Goal: Information Seeking & Learning: Find specific fact

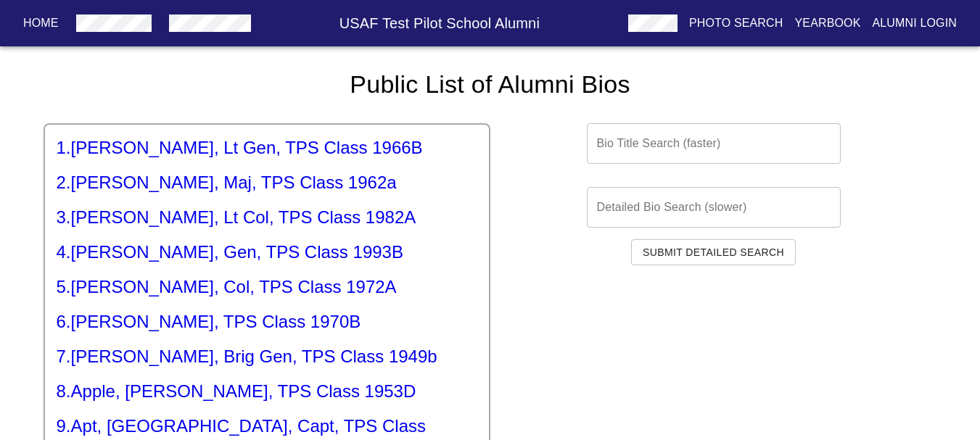
click at [675, 156] on input "text" at bounding box center [714, 143] width 254 height 41
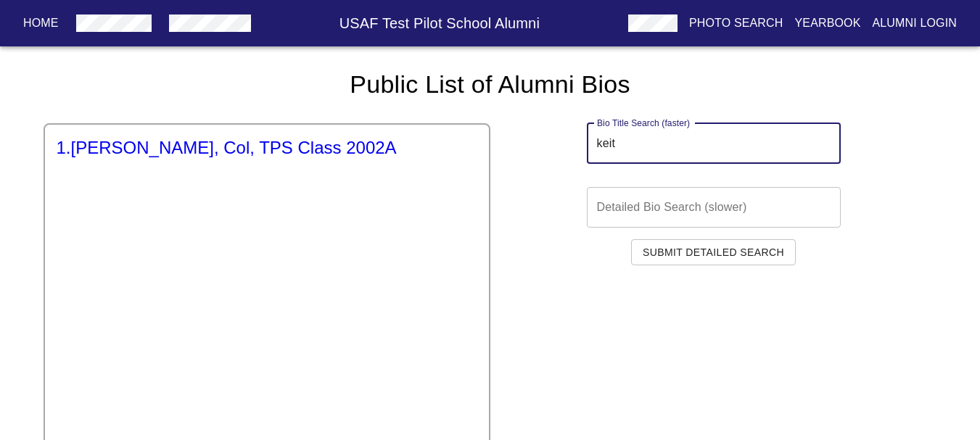
type input "keit"
click at [243, 128] on div "1 . [PERSON_NAME], Col, TPS Class 2002A" at bounding box center [267, 395] width 447 height 544
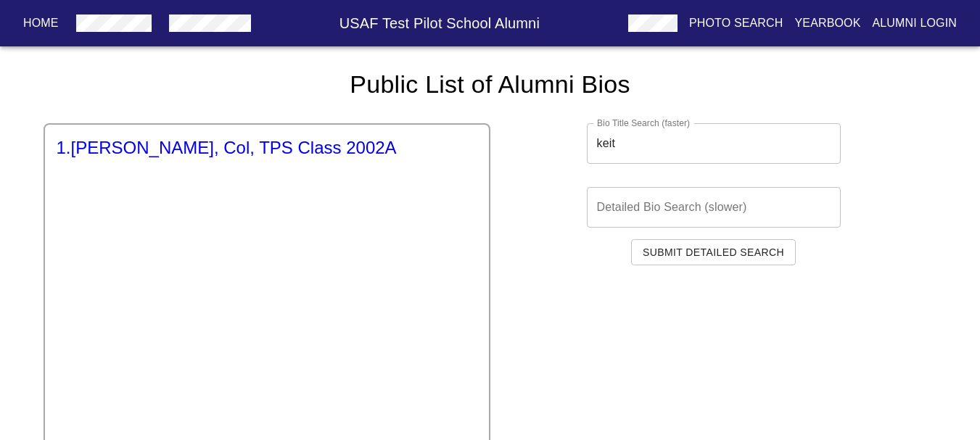
click at [261, 144] on h5 "1 . [PERSON_NAME], Col, TPS Class 2002A" at bounding box center [267, 147] width 421 height 23
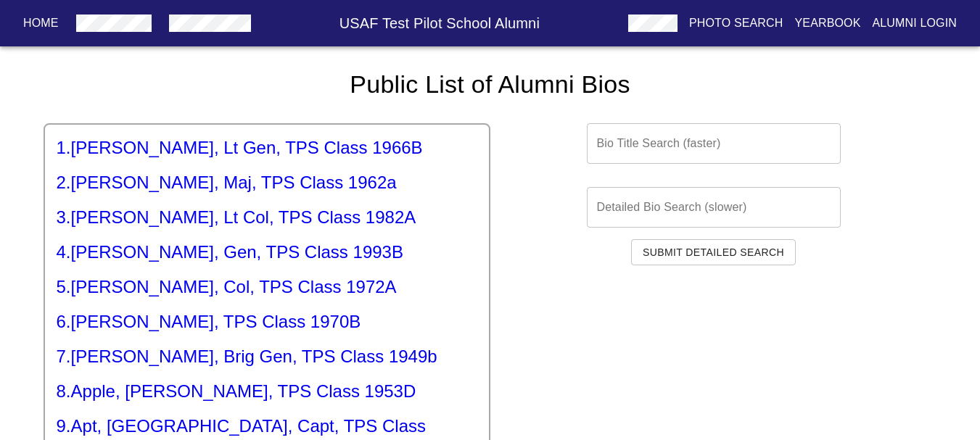
click at [207, 34] on button "button" at bounding box center [210, 23] width 94 height 26
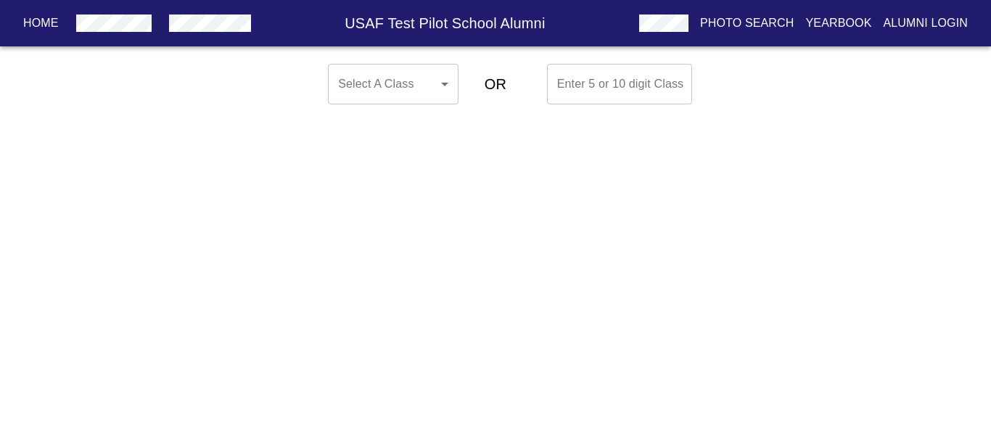
click at [422, 91] on body "Home USAF Test Pilot School Alumni Photo Search Yearbook Alumni Login Select A …" at bounding box center [495, 84] width 991 height 52
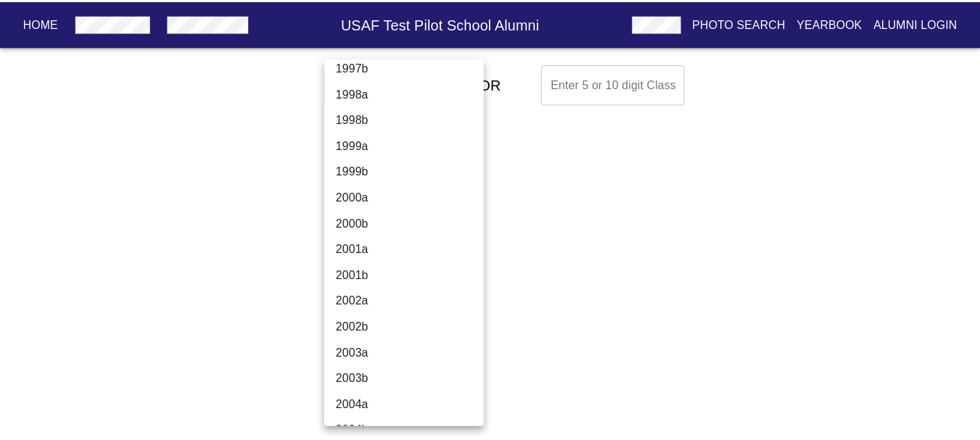
scroll to position [3771, 0]
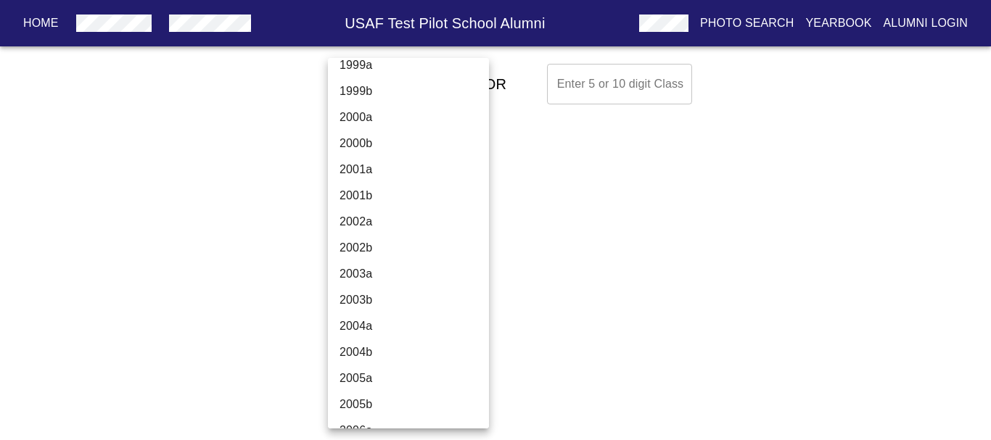
click at [402, 224] on li "2002a" at bounding box center [414, 222] width 172 height 26
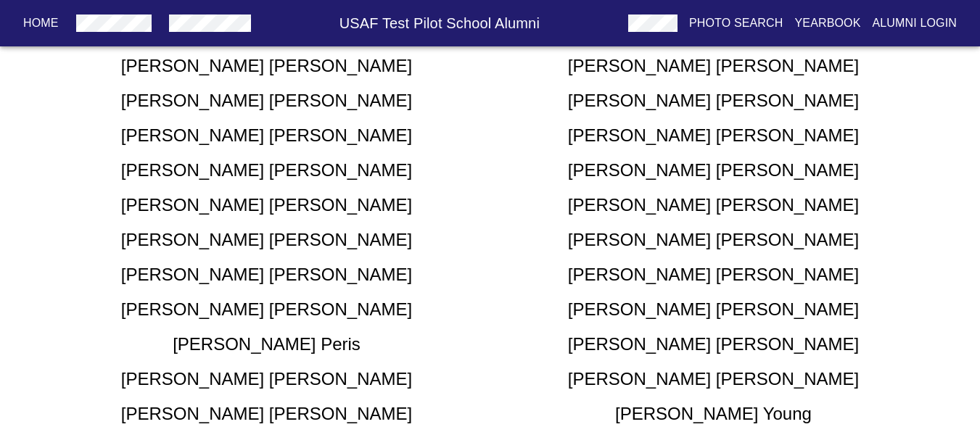
scroll to position [435, 0]
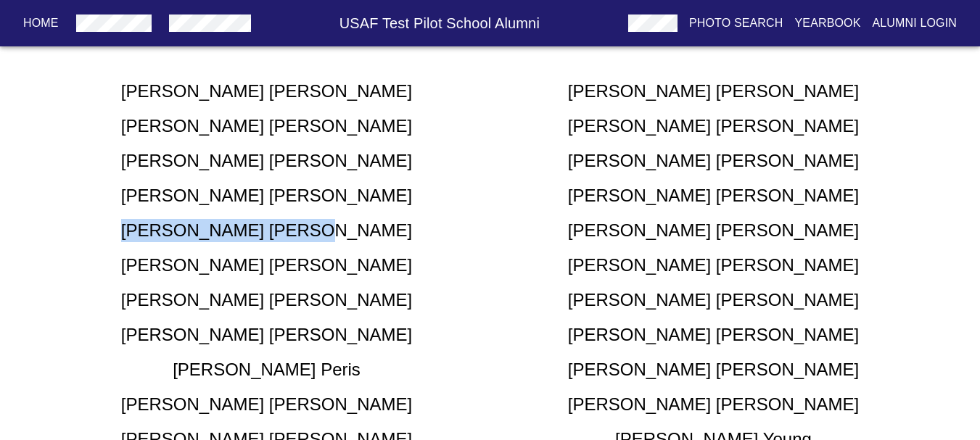
drag, startPoint x: 347, startPoint y: 234, endPoint x: 196, endPoint y: 231, distance: 151.6
click at [181, 232] on div "[PERSON_NAME]" at bounding box center [267, 230] width 447 height 23
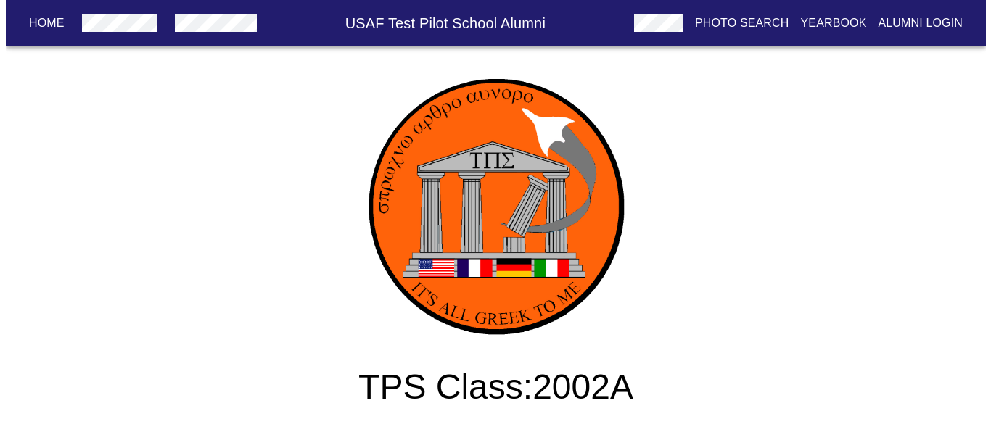
scroll to position [0, 0]
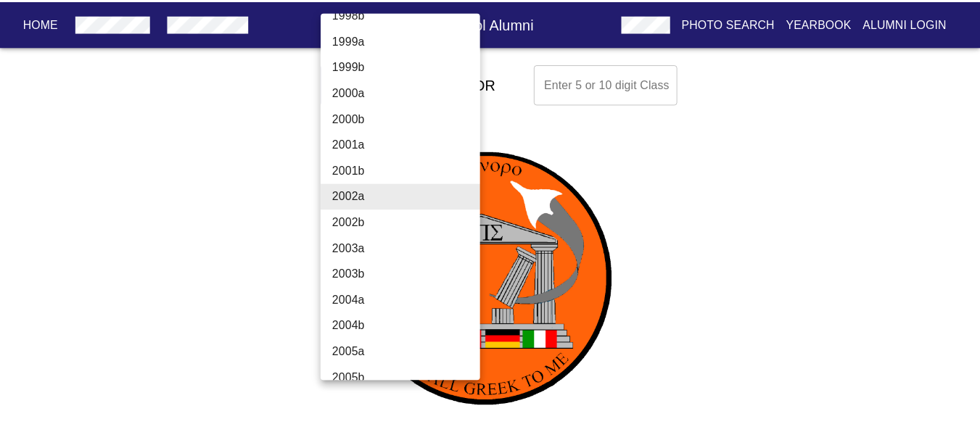
scroll to position [3677, 0]
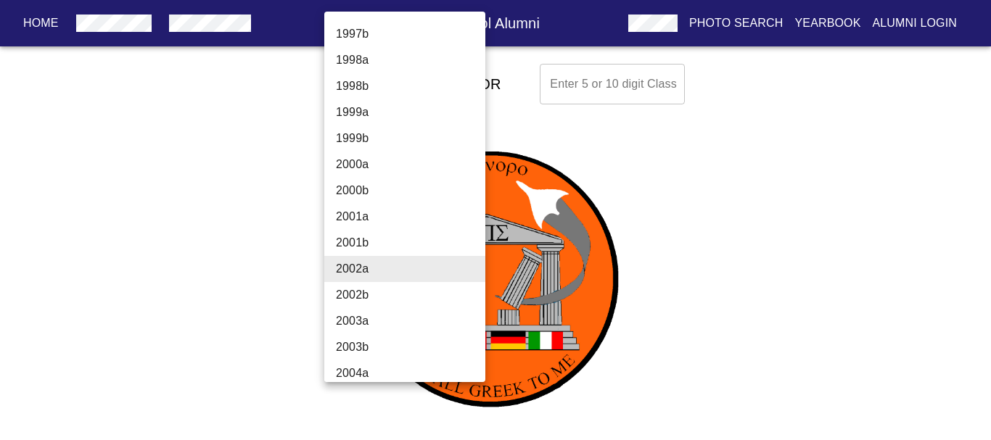
click at [381, 33] on li "1997b" at bounding box center [410, 34] width 172 height 26
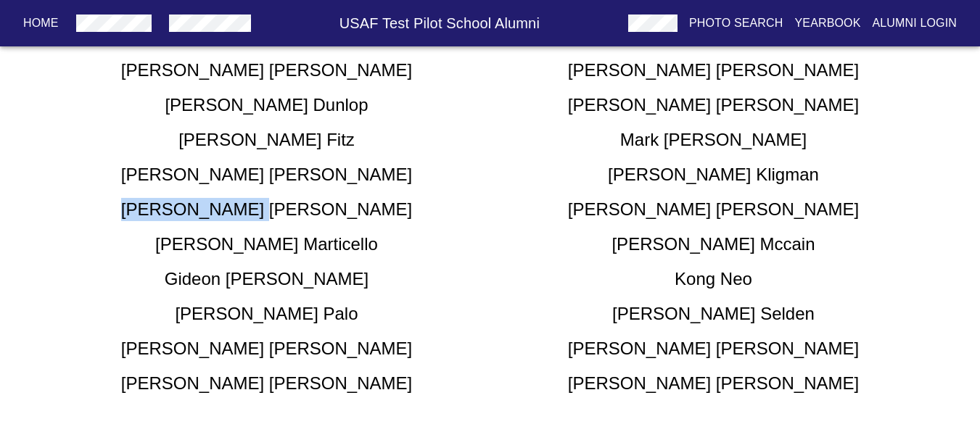
scroll to position [443, 0]
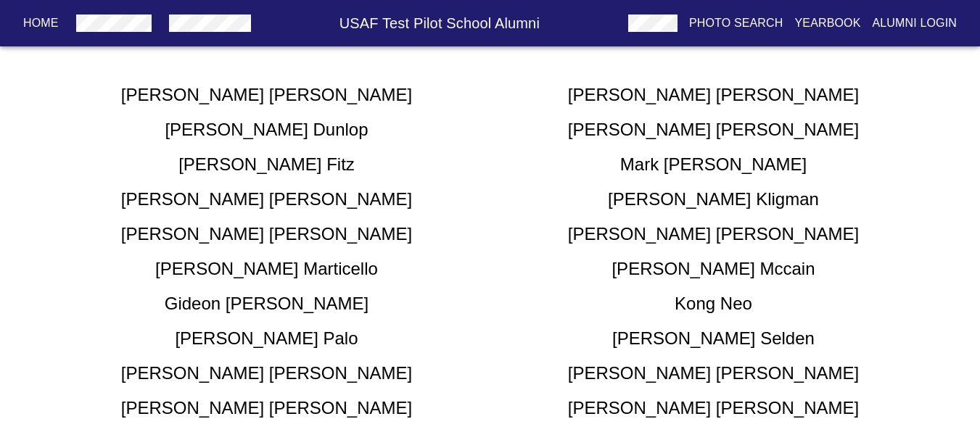
click at [479, 198] on div "[PERSON_NAME]" at bounding box center [267, 199] width 447 height 23
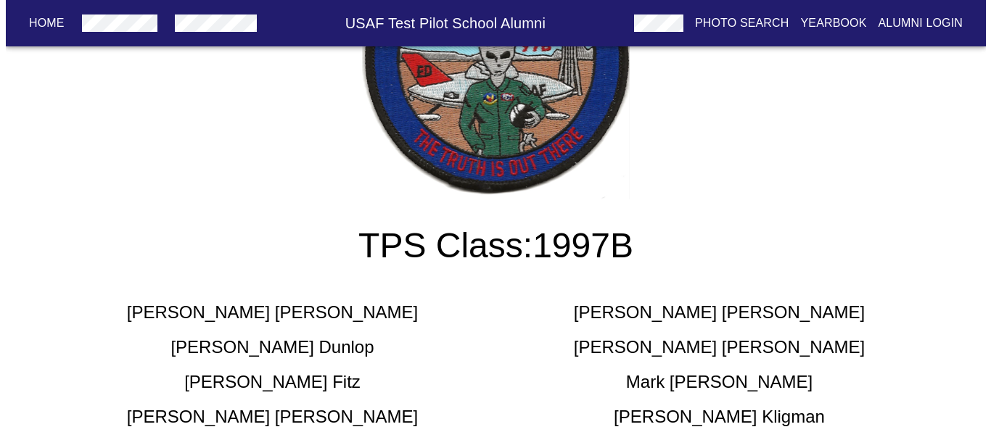
scroll to position [0, 0]
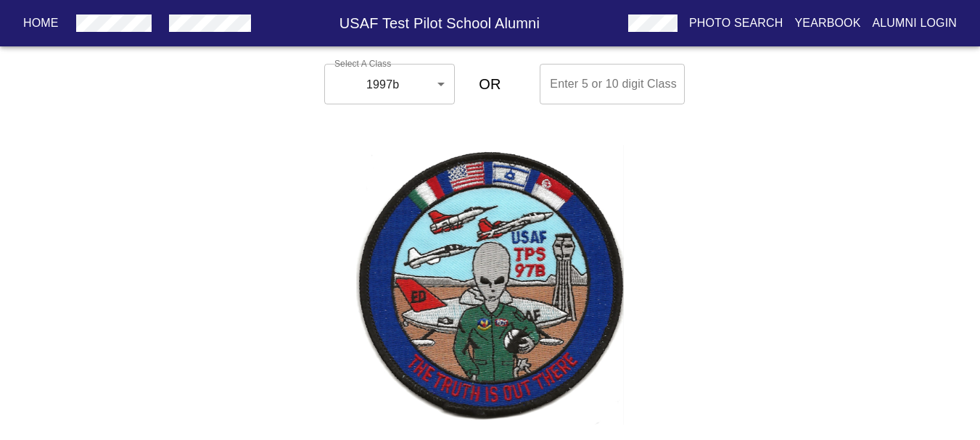
drag, startPoint x: 381, startPoint y: 125, endPoint x: 383, endPoint y: 94, distance: 31.2
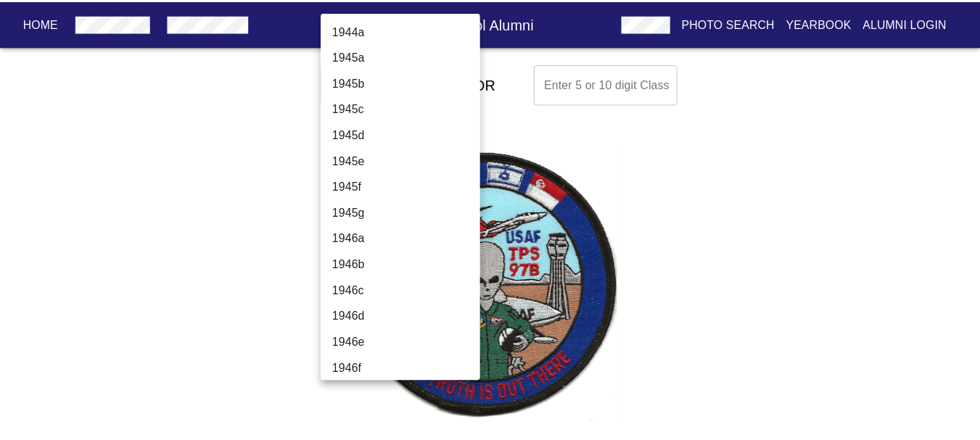
scroll to position [3515, 0]
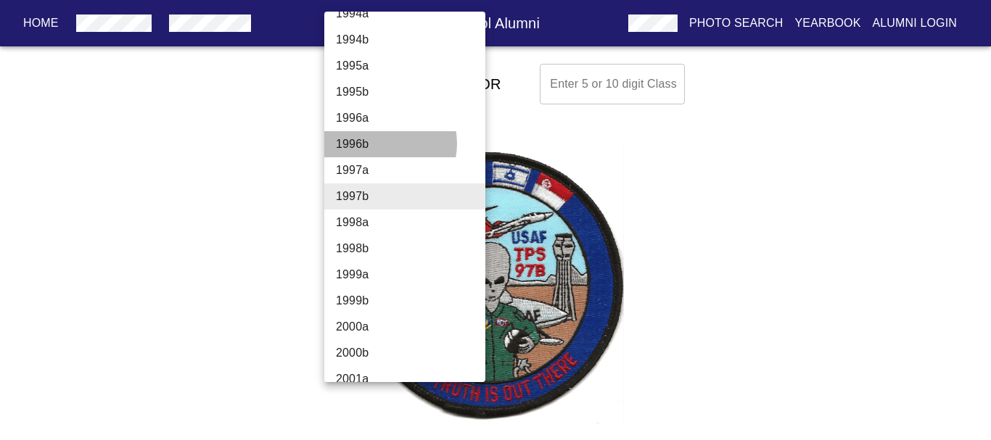
click at [381, 144] on li "1996b" at bounding box center [410, 144] width 172 height 26
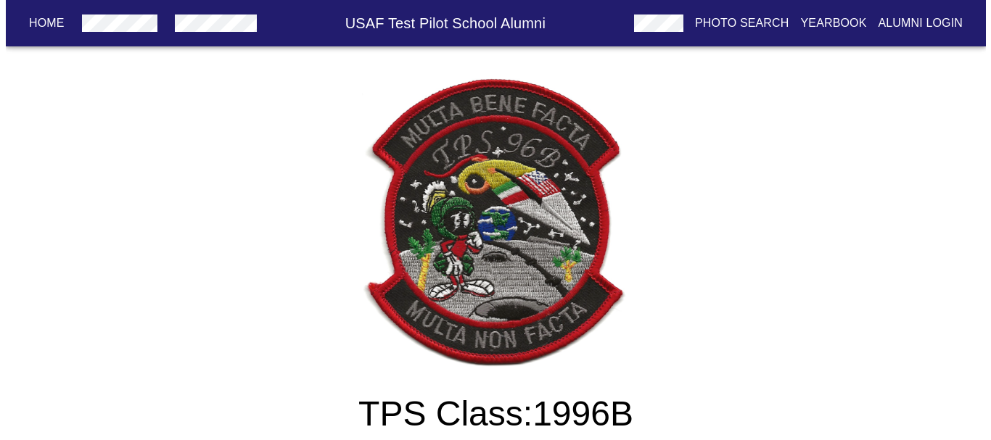
scroll to position [0, 0]
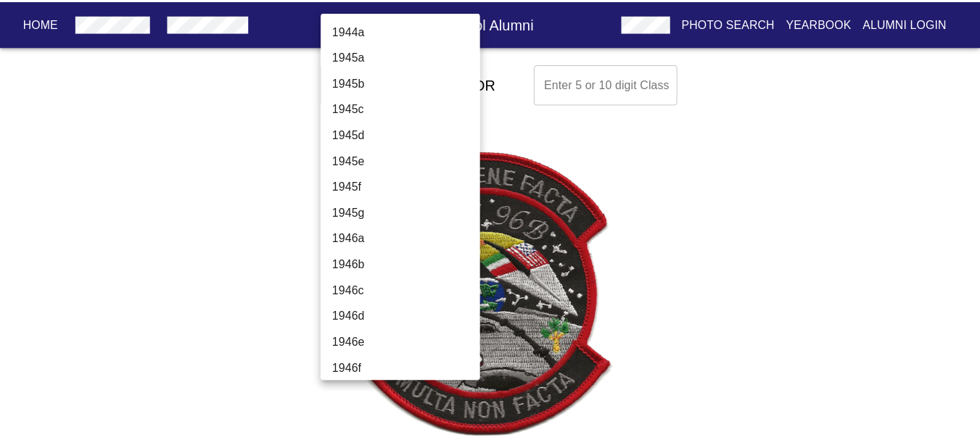
scroll to position [3462, 0]
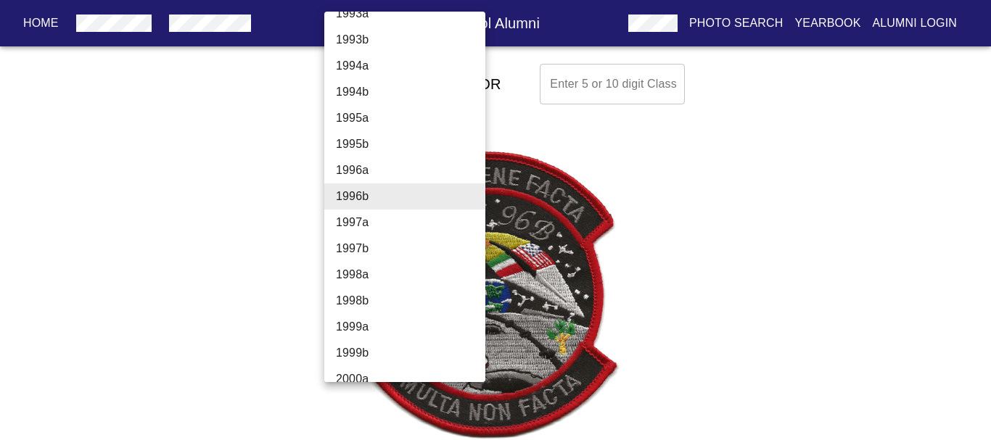
click at [380, 228] on li "1997a" at bounding box center [410, 223] width 172 height 26
type input "1997a"
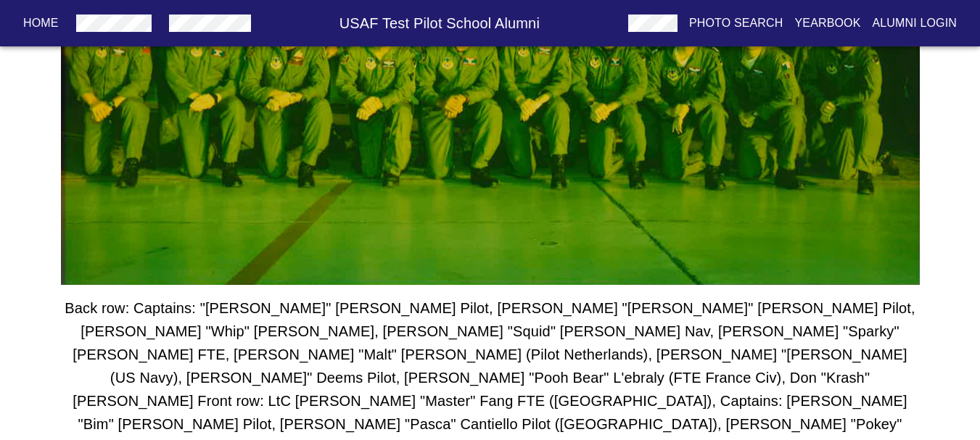
scroll to position [2142, 0]
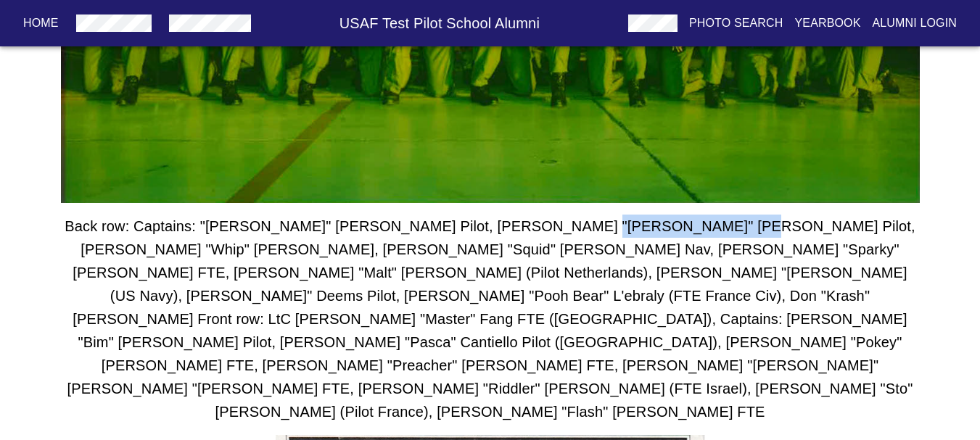
drag, startPoint x: 530, startPoint y: 222, endPoint x: 652, endPoint y: 229, distance: 122.0
click at [653, 230] on h6 "Back row: Captains: "[PERSON_NAME]" [PERSON_NAME] Pilot, [PERSON_NAME] "[PERSON…" at bounding box center [490, 319] width 859 height 209
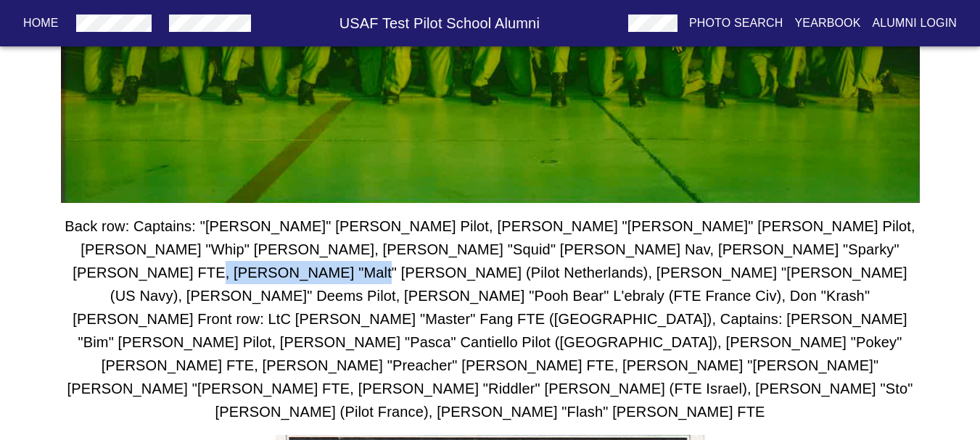
drag, startPoint x: 719, startPoint y: 249, endPoint x: 867, endPoint y: 248, distance: 147.9
click at [867, 248] on h6 "Back row: Captains: "[PERSON_NAME]" [PERSON_NAME] Pilot, [PERSON_NAME] "[PERSON…" at bounding box center [490, 319] width 859 height 209
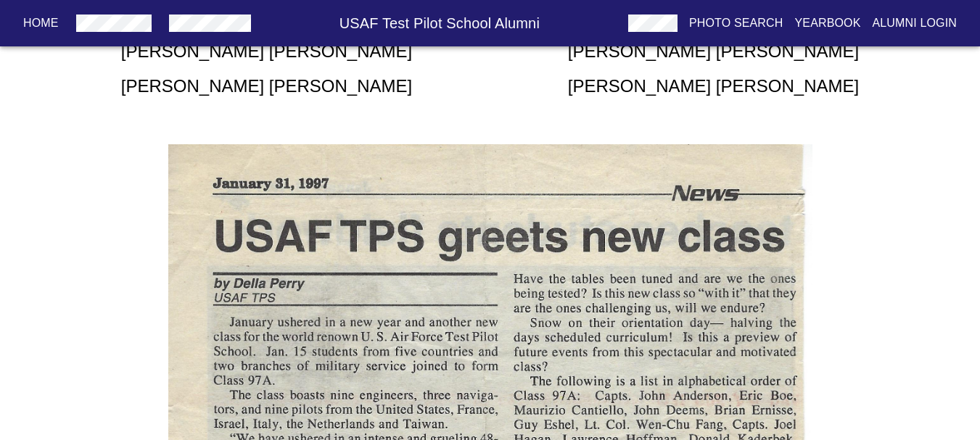
scroll to position [329, 0]
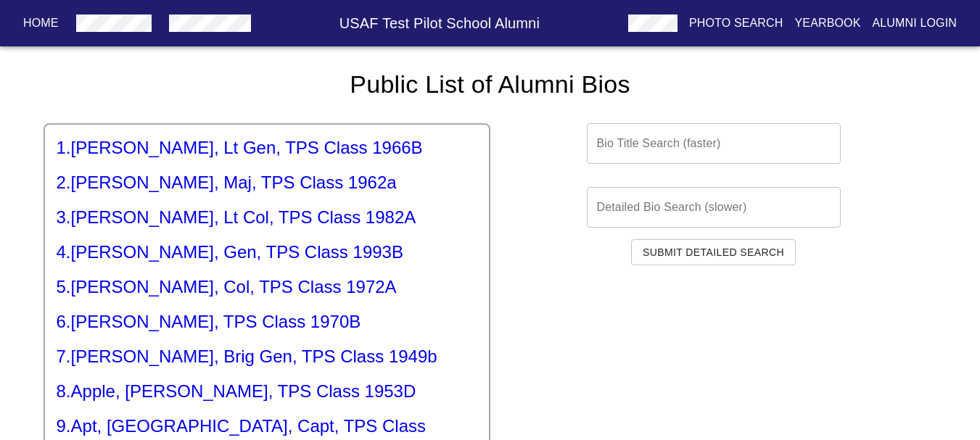
drag, startPoint x: 397, startPoint y: 99, endPoint x: 352, endPoint y: 94, distance: 45.2
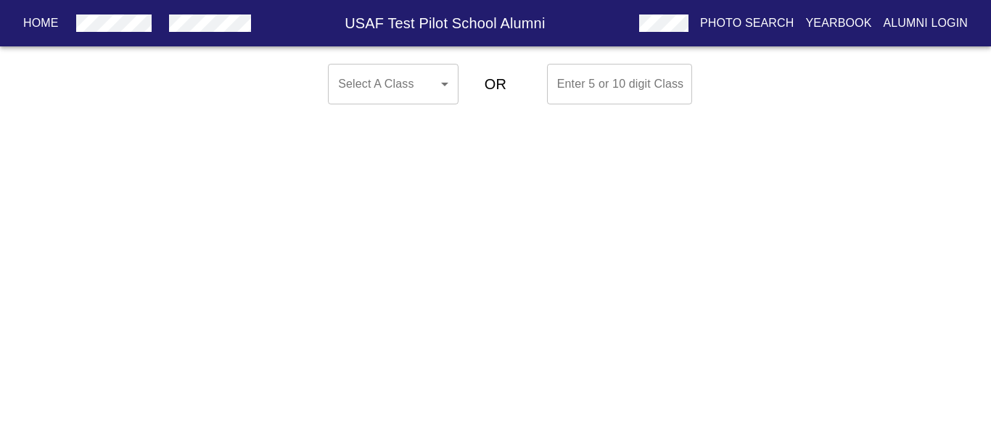
click at [378, 78] on body "Home USAF Test Pilot School Alumni Photo Search Yearbook Alumni Login Select A …" at bounding box center [495, 84] width 991 height 52
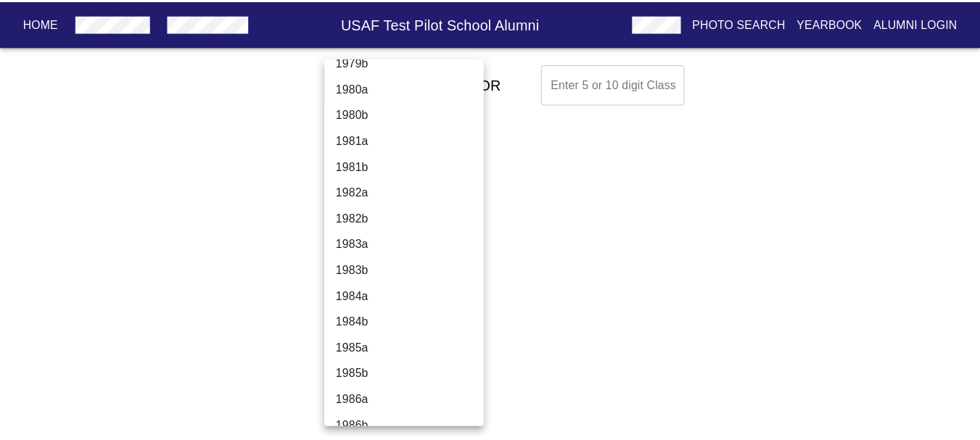
scroll to position [2901, 0]
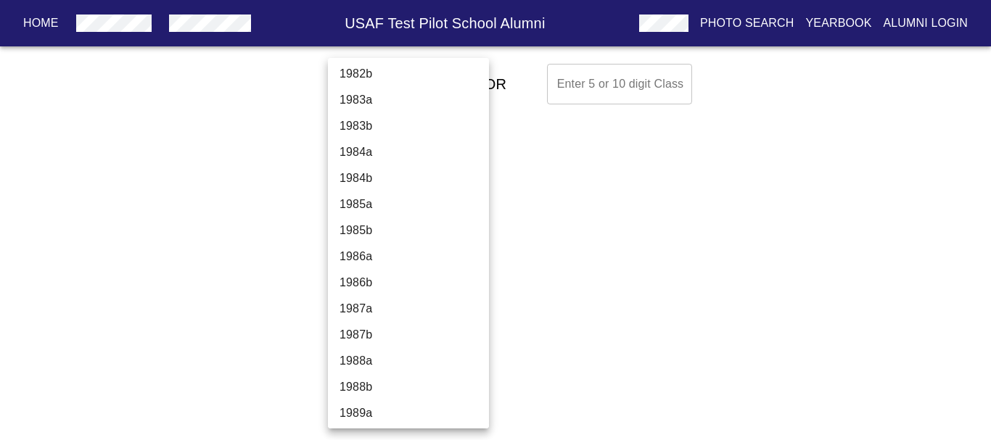
click at [394, 313] on li "1987a" at bounding box center [414, 309] width 172 height 26
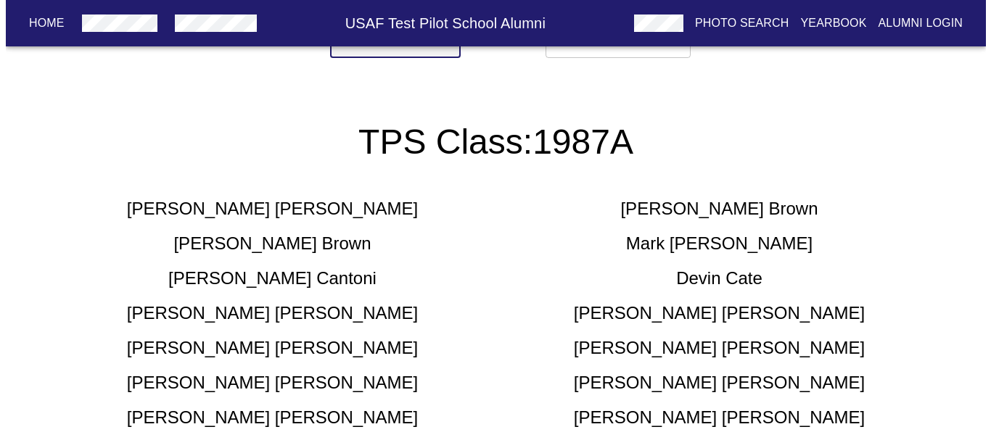
scroll to position [0, 0]
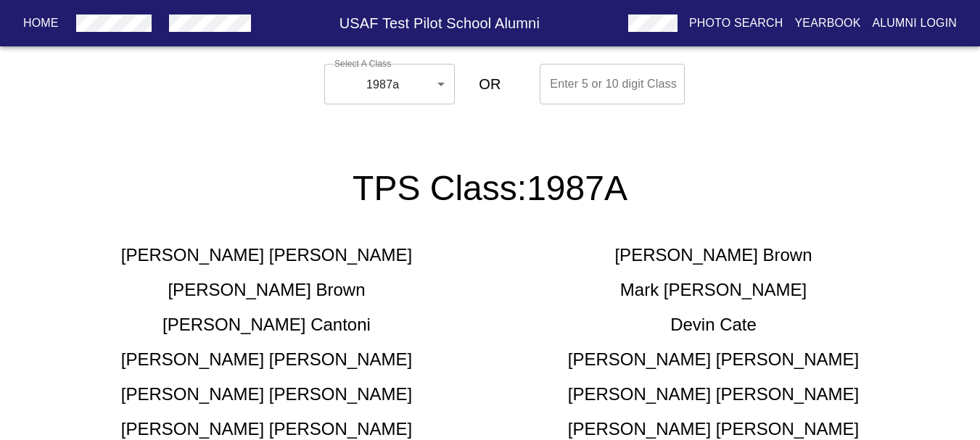
drag, startPoint x: 371, startPoint y: 104, endPoint x: 373, endPoint y: 94, distance: 11.1
click at [371, 103] on div "Select A Class 1987a 1987a ​" at bounding box center [367, 84] width 99 height 52
click at [373, 94] on body "Home USAF Test Pilot School Alumni Photo Search Yearbook Alumni Login Select A …" at bounding box center [490, 388] width 980 height 661
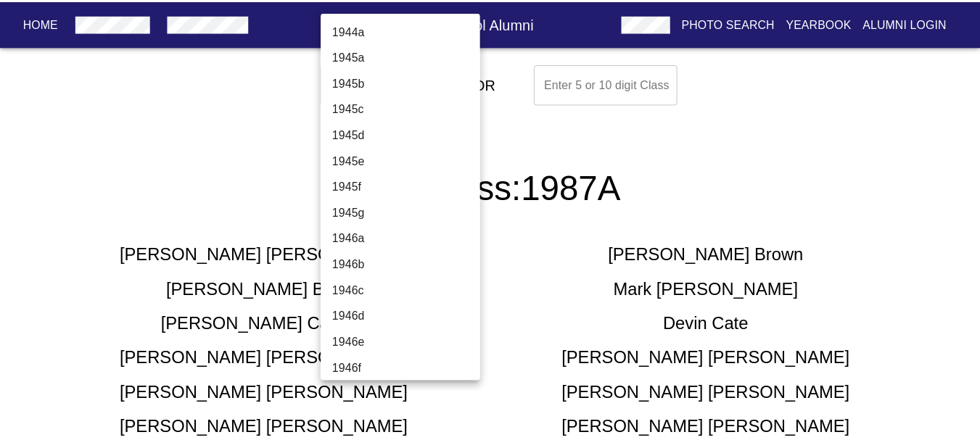
scroll to position [2967, 0]
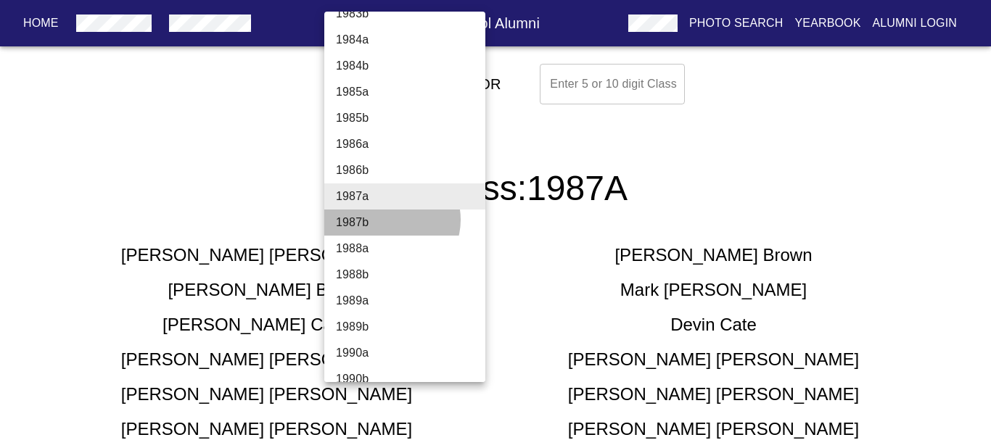
click at [391, 220] on li "1987b" at bounding box center [410, 223] width 172 height 26
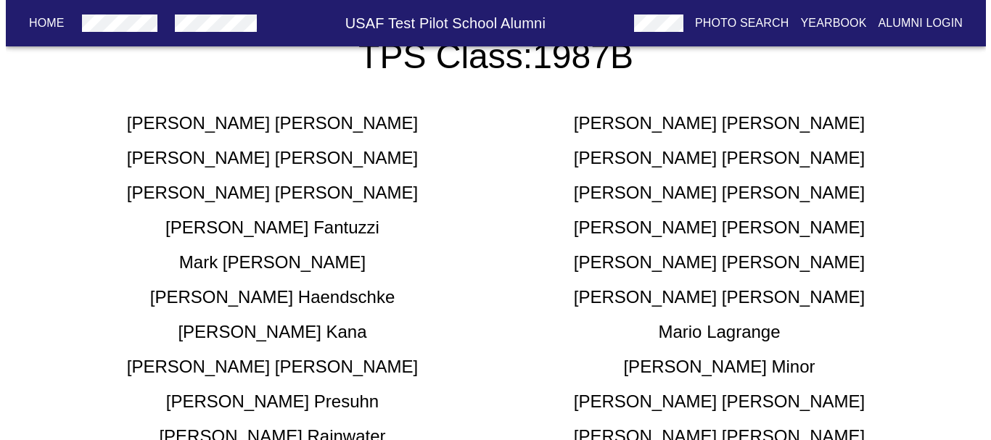
scroll to position [0, 0]
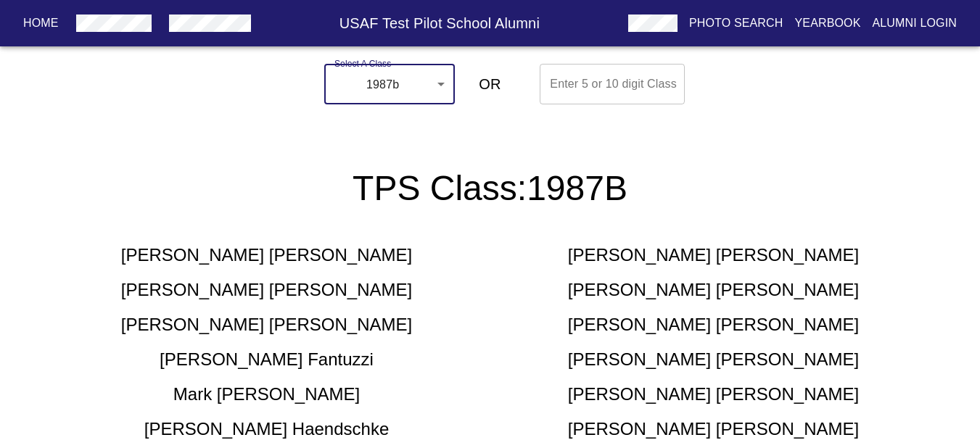
click at [362, 109] on div "Select A Class 1987b 1987b ​" at bounding box center [367, 84] width 99 height 52
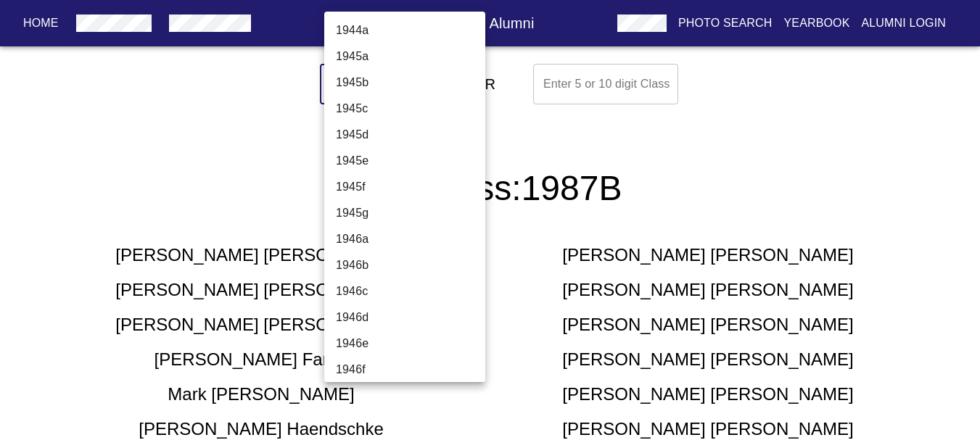
click at [363, 78] on body "Home USAF Test Pilot School Alumni Photo Search Yearbook Alumni Login Select A …" at bounding box center [490, 388] width 980 height 661
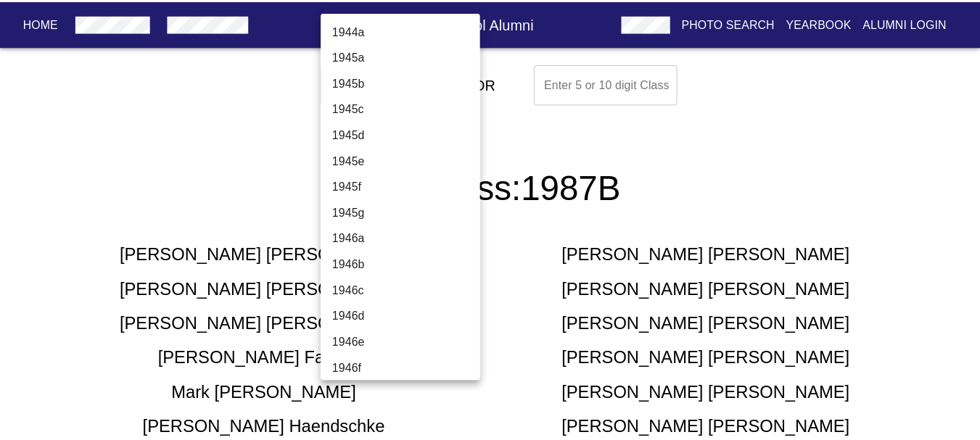
scroll to position [2993, 0]
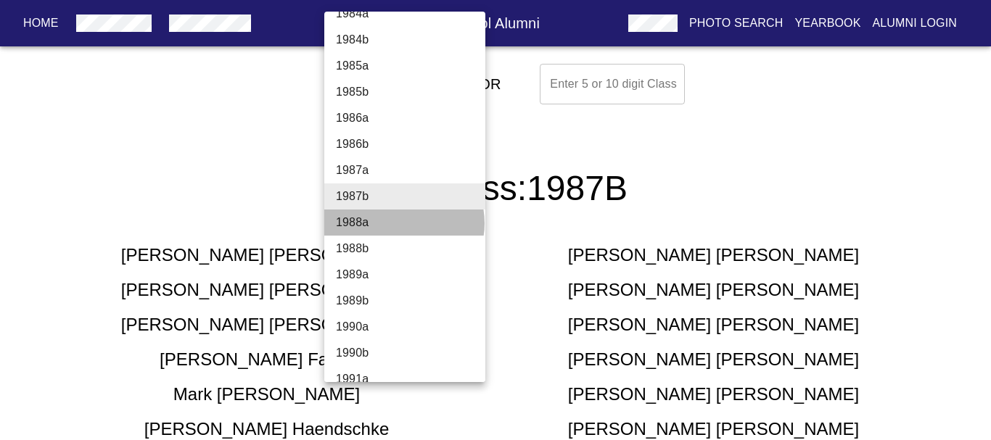
drag, startPoint x: 403, startPoint y: 223, endPoint x: 511, endPoint y: 207, distance: 109.2
click at [512, 210] on div "1944a 1945a 1945b 1945c 1945d 1945e 1945f 1945g 1946a 1946b 1946c 1946d 1946e 1…" at bounding box center [495, 220] width 991 height 440
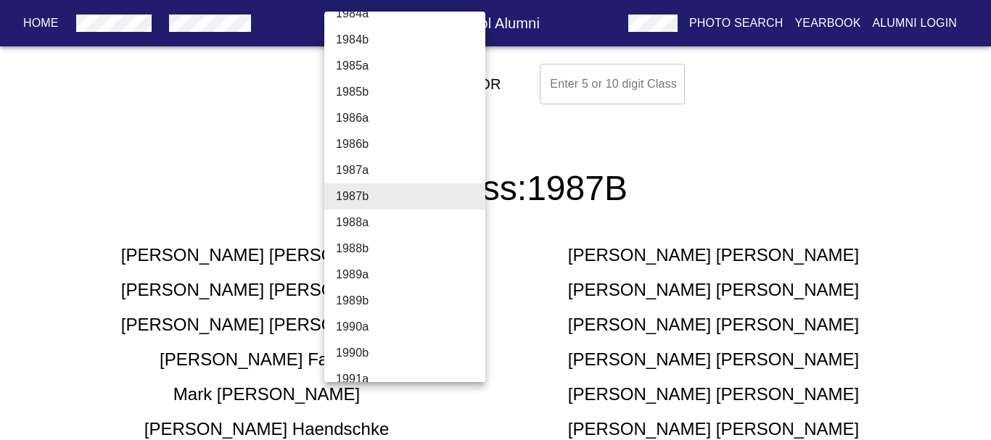
click at [373, 149] on li "1986b" at bounding box center [410, 144] width 172 height 26
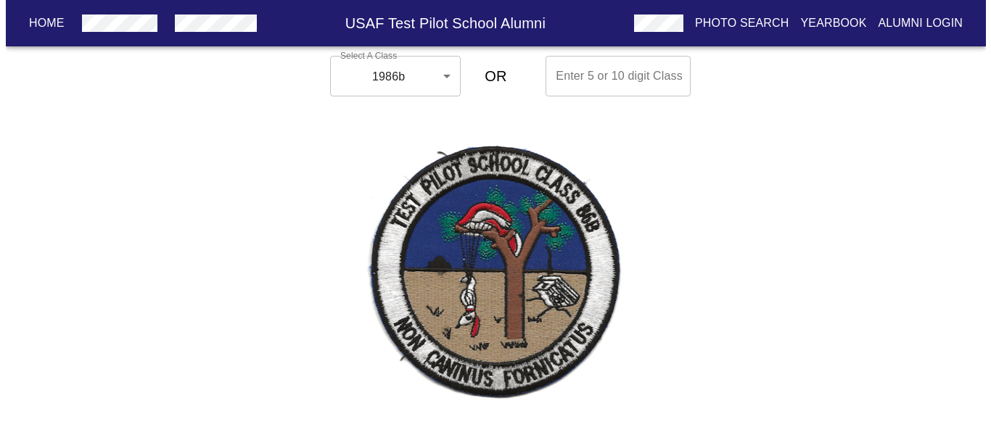
scroll to position [0, 0]
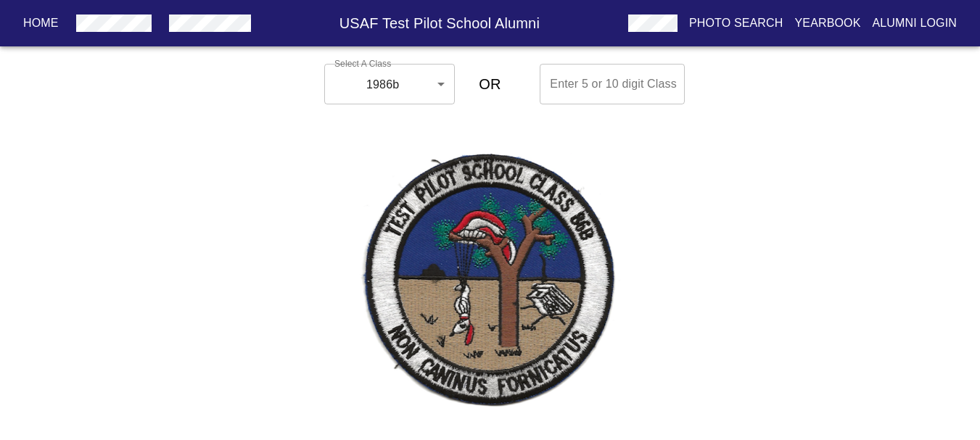
drag, startPoint x: 464, startPoint y: 238, endPoint x: 375, endPoint y: 210, distance: 93.4
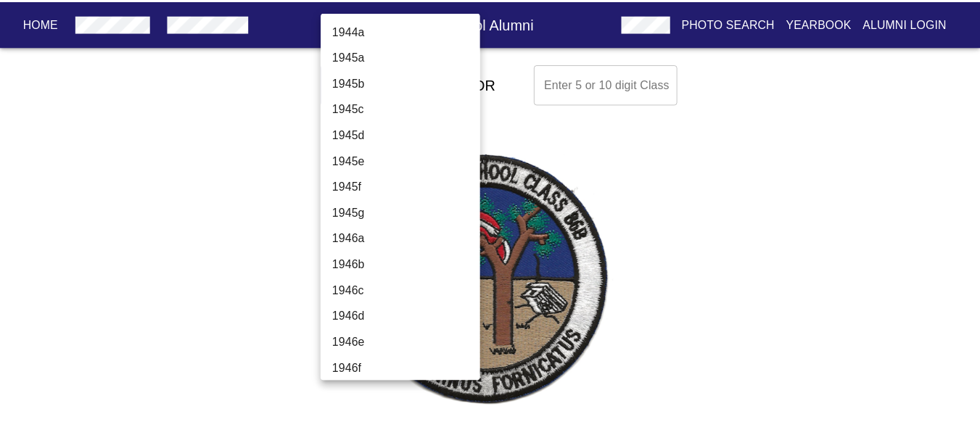
scroll to position [2940, 0]
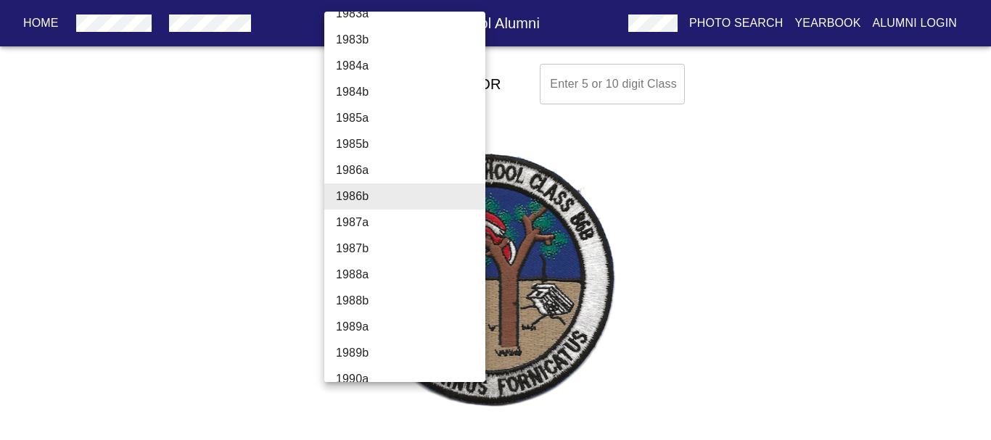
click at [392, 227] on li "1987a" at bounding box center [410, 223] width 172 height 26
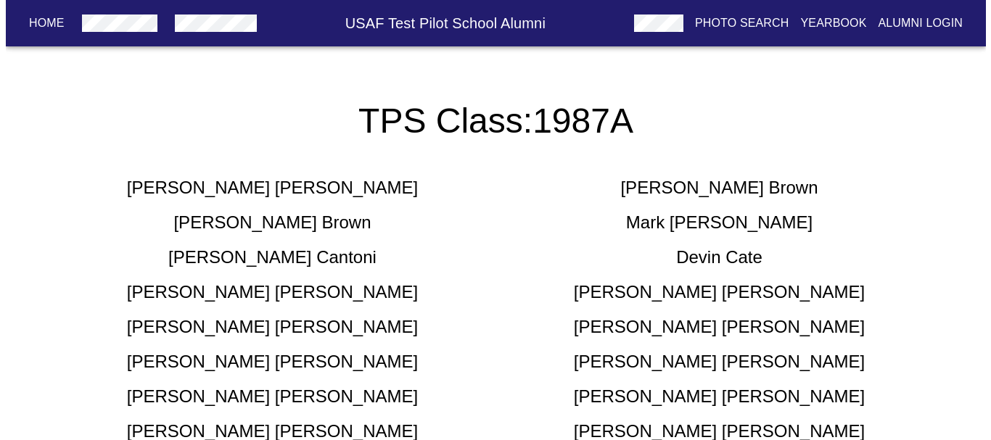
scroll to position [0, 0]
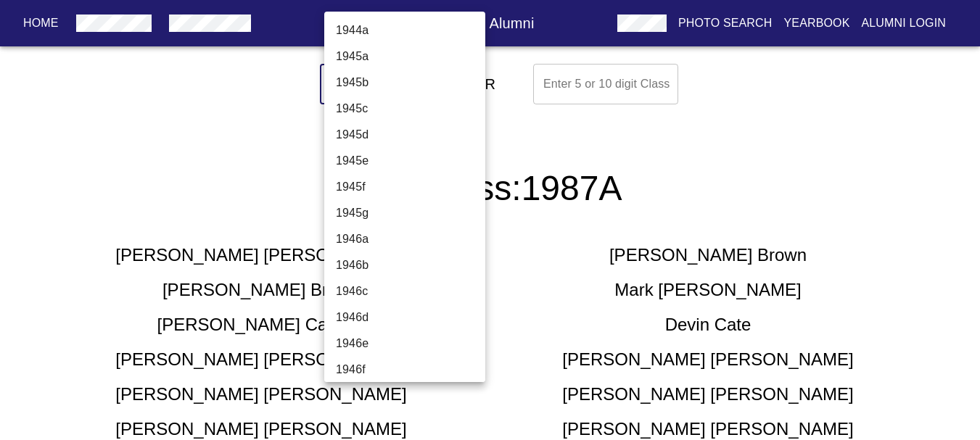
click at [348, 96] on body "Home USAF Test Pilot School Alumni Photo Search Yearbook Alumni Login Select A …" at bounding box center [490, 388] width 980 height 661
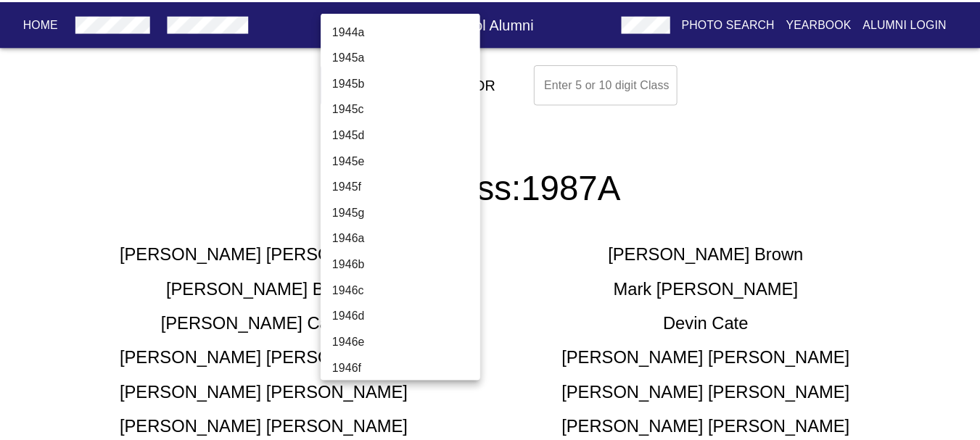
scroll to position [2967, 0]
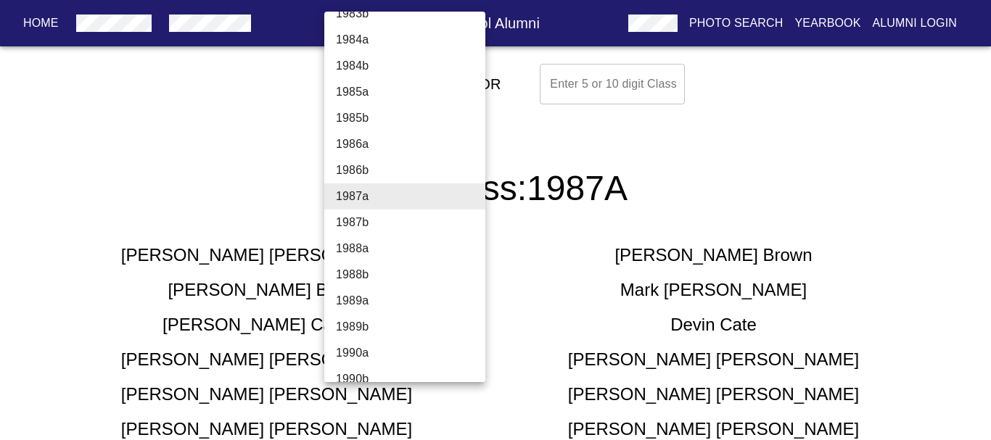
click at [402, 221] on li "1987b" at bounding box center [410, 223] width 172 height 26
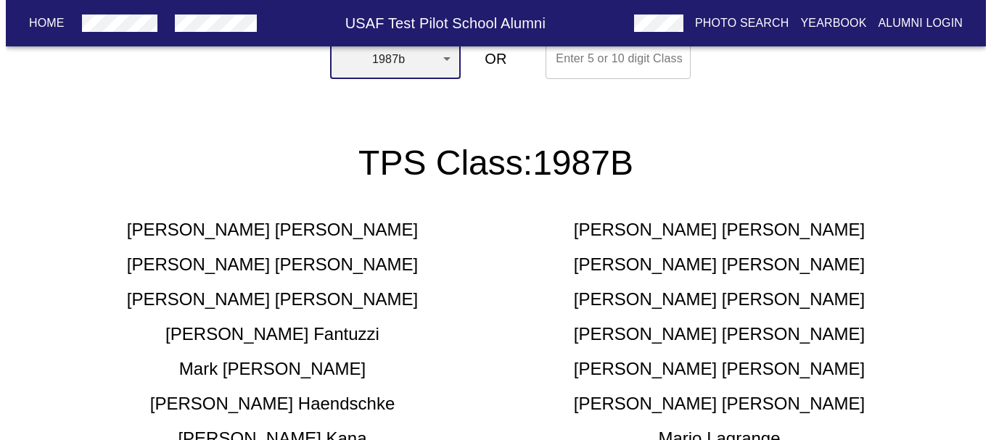
scroll to position [0, 0]
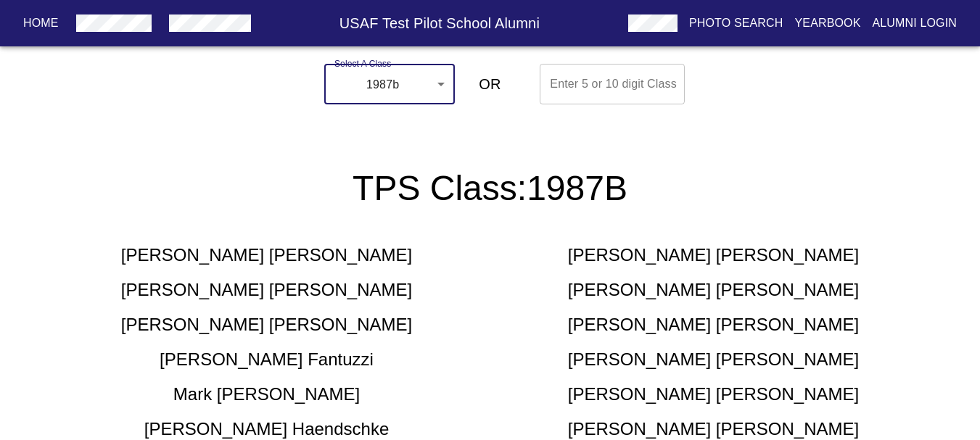
click at [350, 54] on html "Home USAF Test Pilot School Alumni Photo Search Yearbook Alumni Login Select A …" at bounding box center [490, 388] width 980 height 777
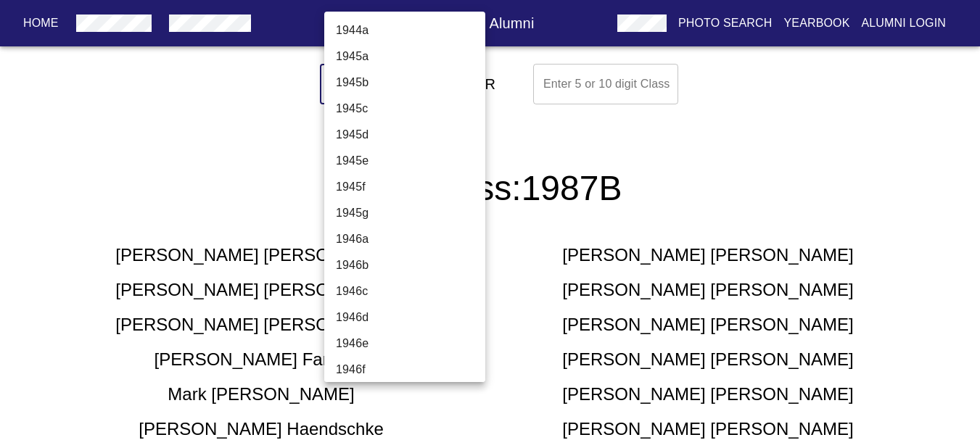
click at [361, 71] on body "Home USAF Test Pilot School Alumni Photo Search Yearbook Alumni Login Select A …" at bounding box center [490, 388] width 980 height 661
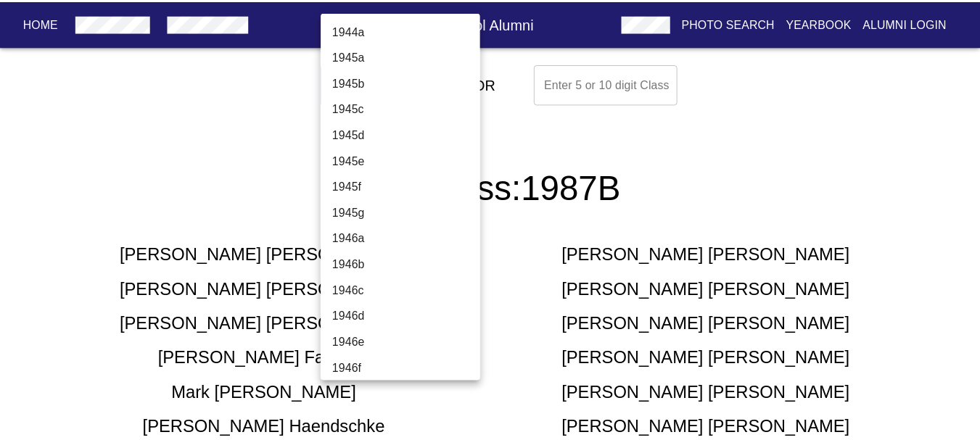
scroll to position [2993, 0]
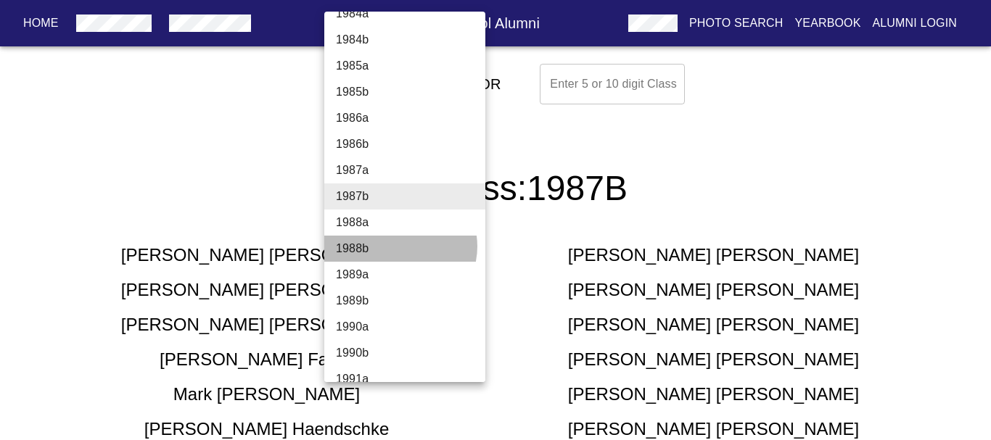
click at [400, 247] on li "1988b" at bounding box center [410, 249] width 172 height 26
type input "1988b"
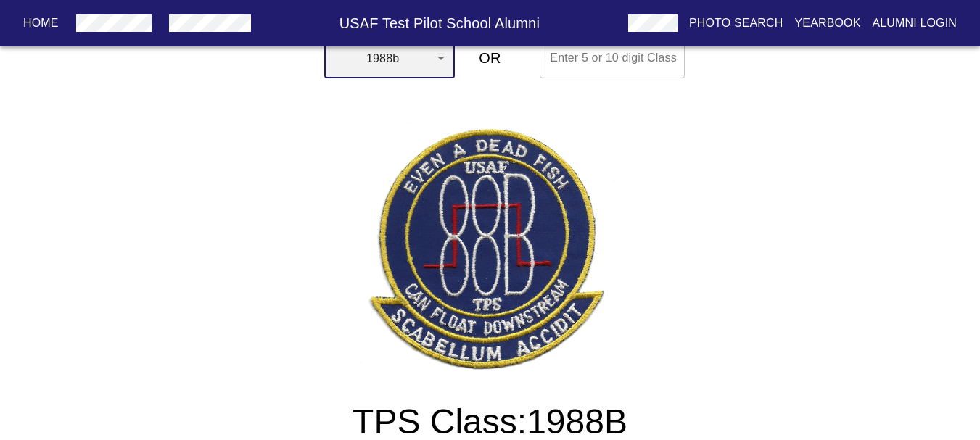
scroll to position [73, 0]
